Goal: Entertainment & Leisure: Consume media (video, audio)

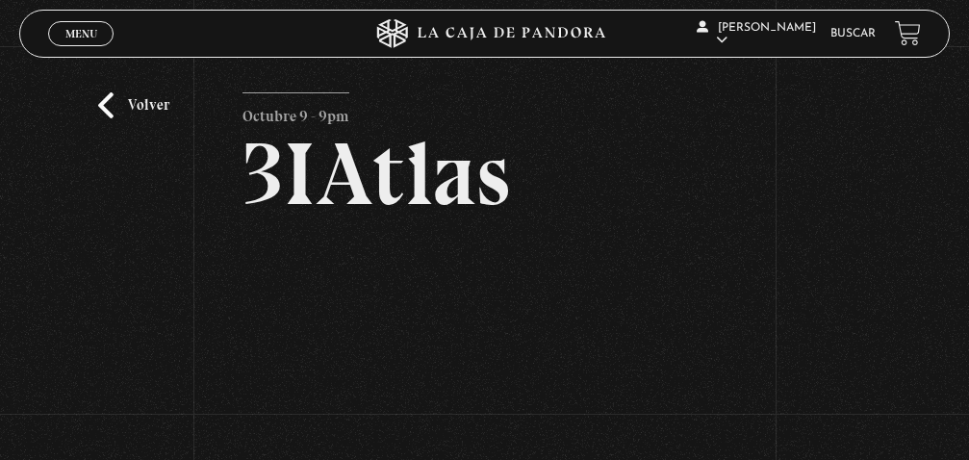
scroll to position [171, 0]
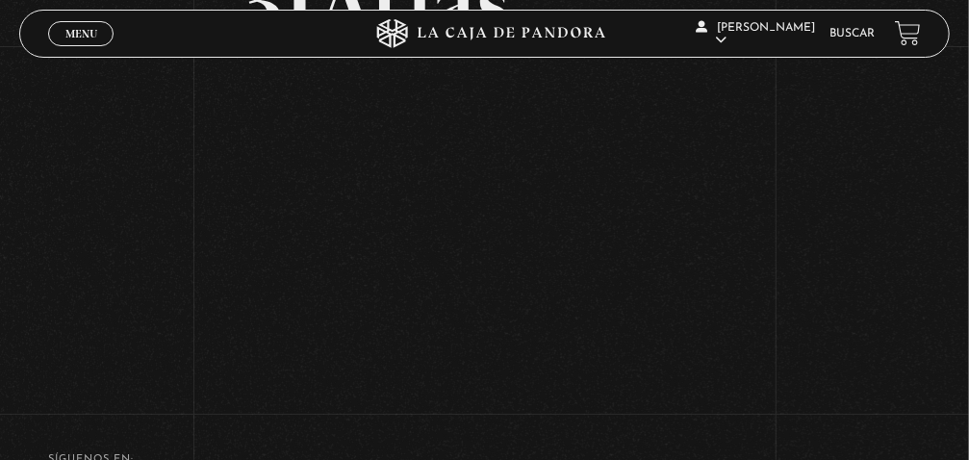
click at [76, 32] on span "Menu" at bounding box center [81, 34] width 32 height 12
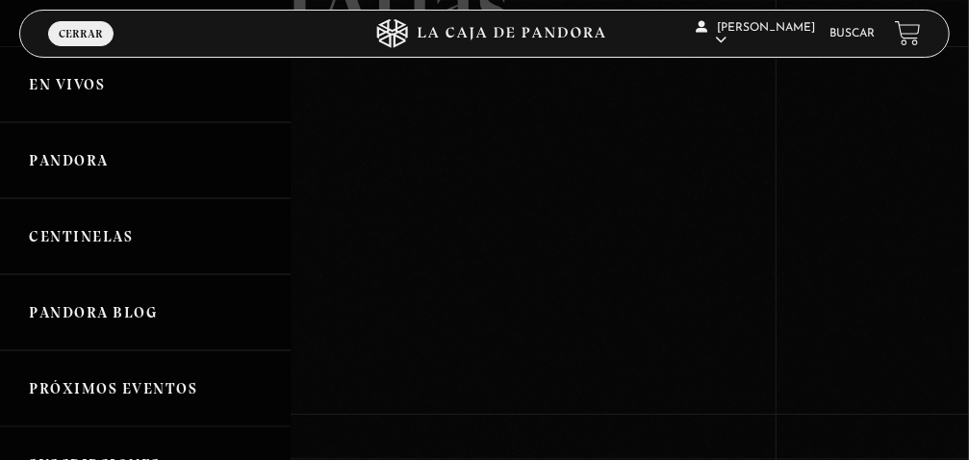
click at [67, 173] on link "Pandora" at bounding box center [145, 160] width 291 height 76
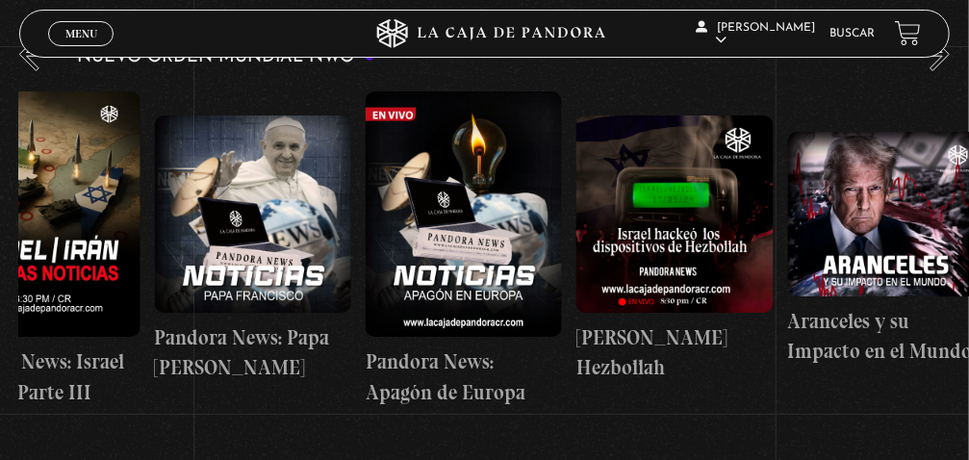
scroll to position [0, 922]
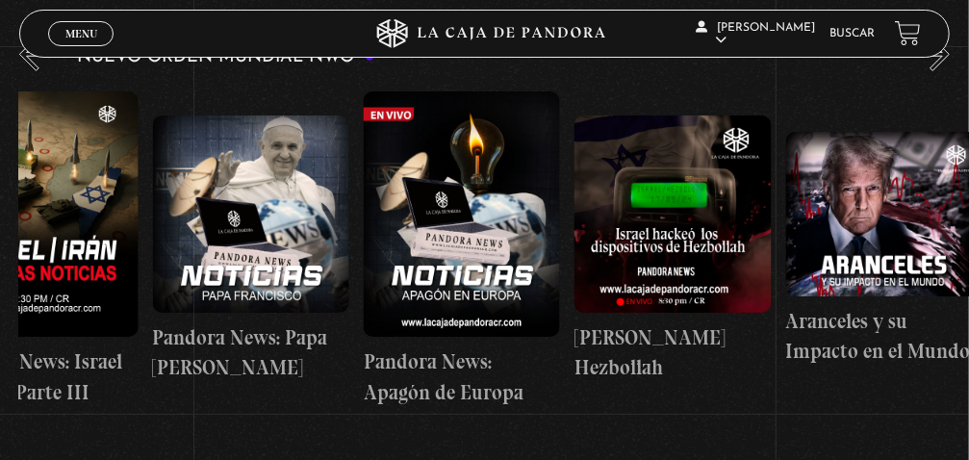
click at [485, 208] on figure at bounding box center [462, 213] width 196 height 245
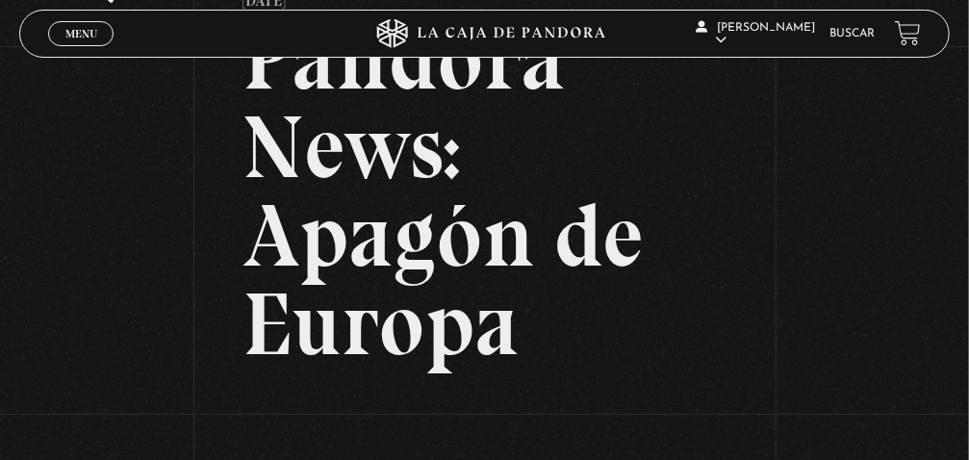
scroll to position [113, 0]
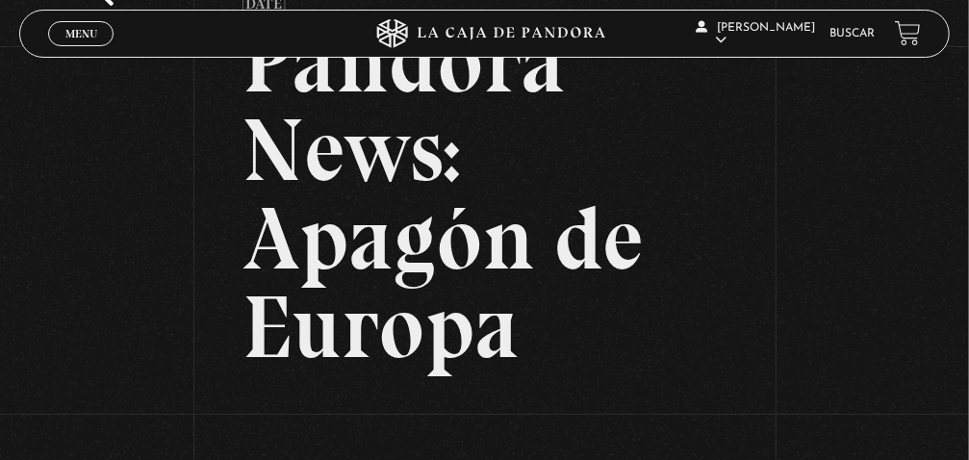
click at [79, 38] on span "Menu" at bounding box center [81, 34] width 32 height 12
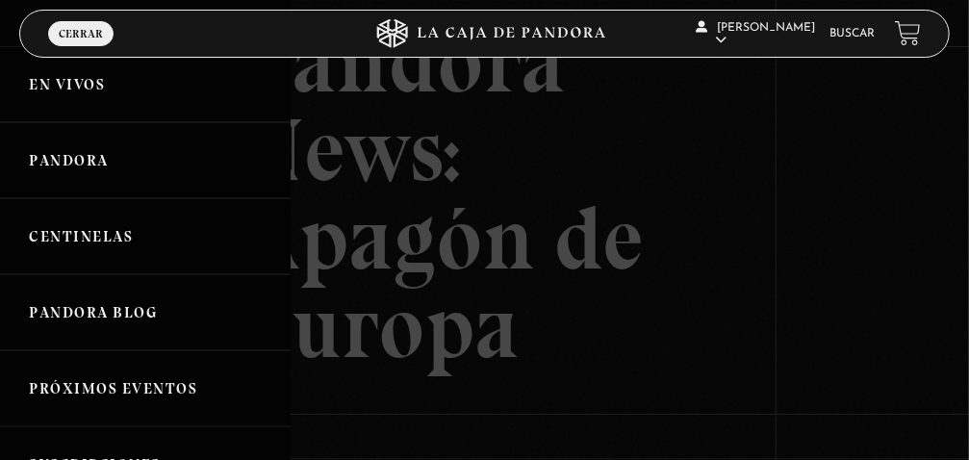
click at [104, 169] on link "Pandora" at bounding box center [145, 160] width 291 height 76
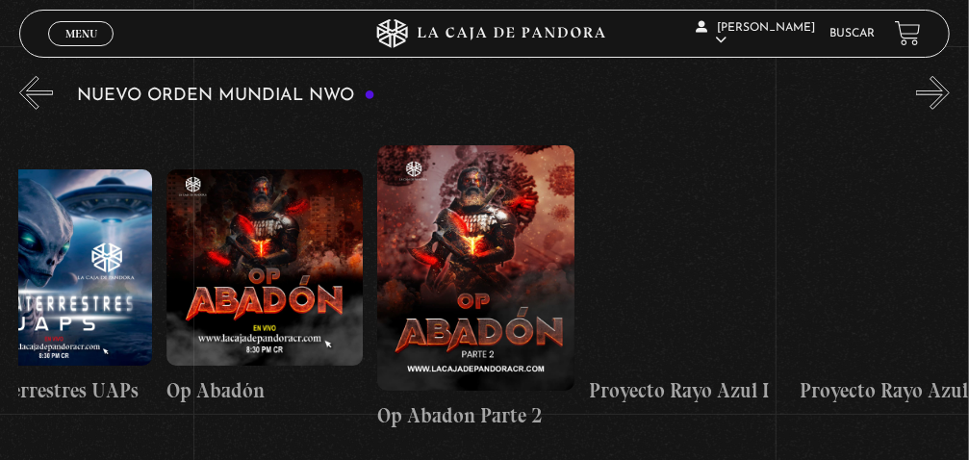
scroll to position [0, 5552]
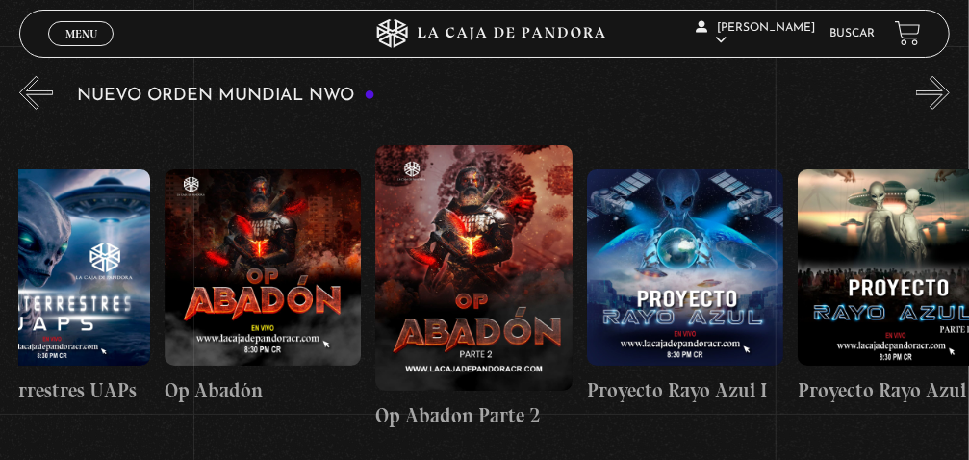
click at [468, 289] on figure at bounding box center [473, 267] width 196 height 245
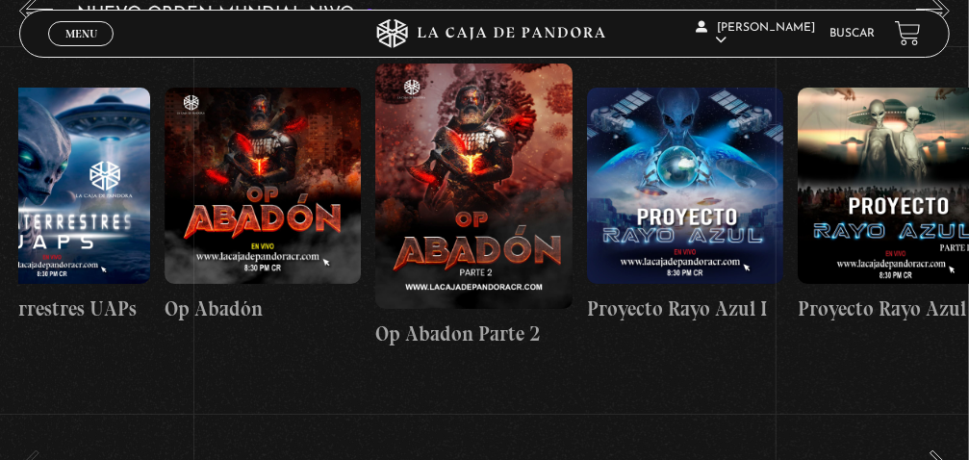
scroll to position [0, 5486]
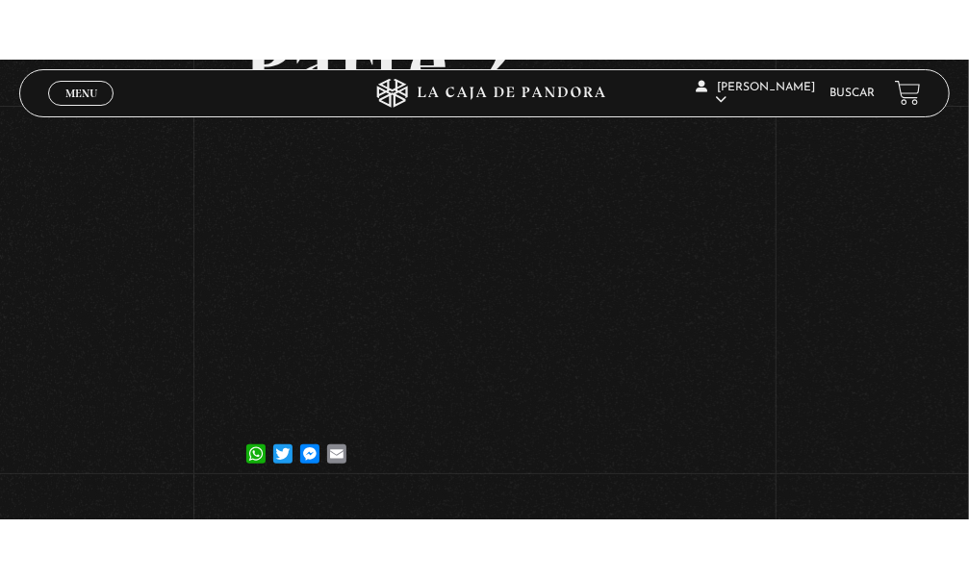
scroll to position [262, 0]
